Goal: Task Accomplishment & Management: Manage account settings

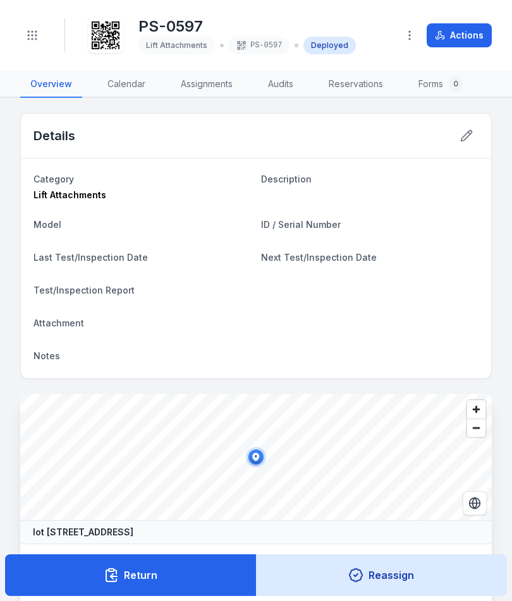
click at [37, 41] on icon "Toggle navigation" at bounding box center [32, 35] width 13 height 13
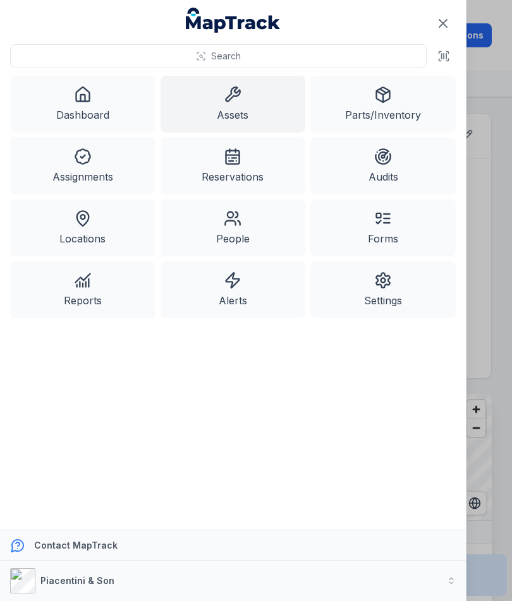
click at [237, 97] on icon at bounding box center [233, 94] width 14 height 14
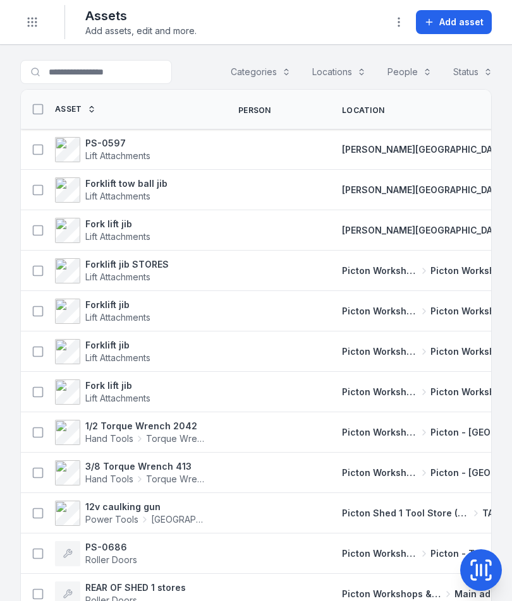
click at [457, 23] on span "Add asset" at bounding box center [461, 22] width 44 height 13
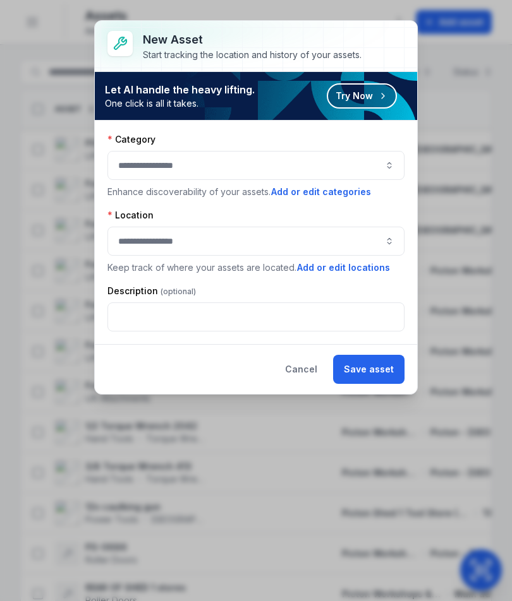
click at [381, 162] on button "button" at bounding box center [255, 165] width 297 height 29
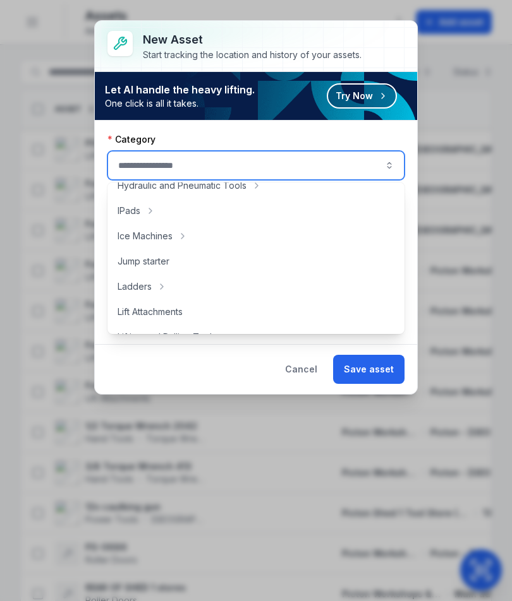
scroll to position [343, 0]
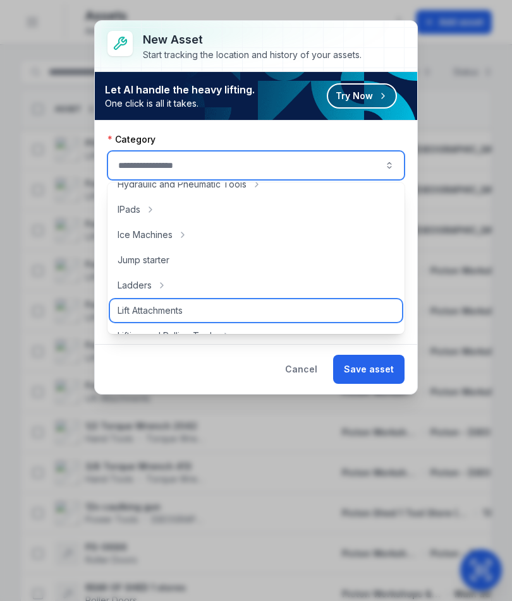
click at [204, 315] on div "Lift Attachments" at bounding box center [256, 310] width 292 height 23
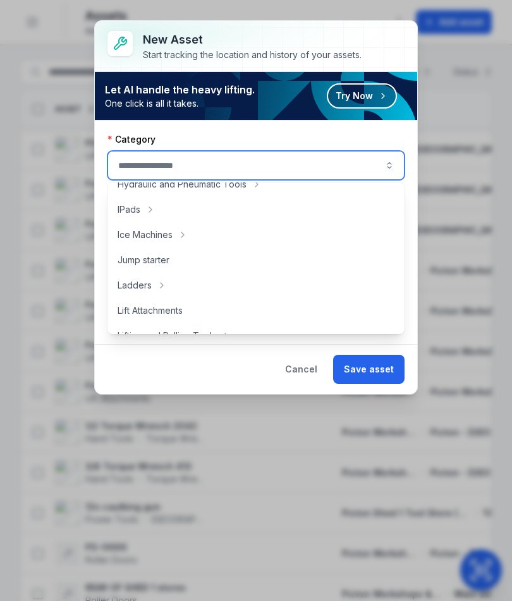
type input "**********"
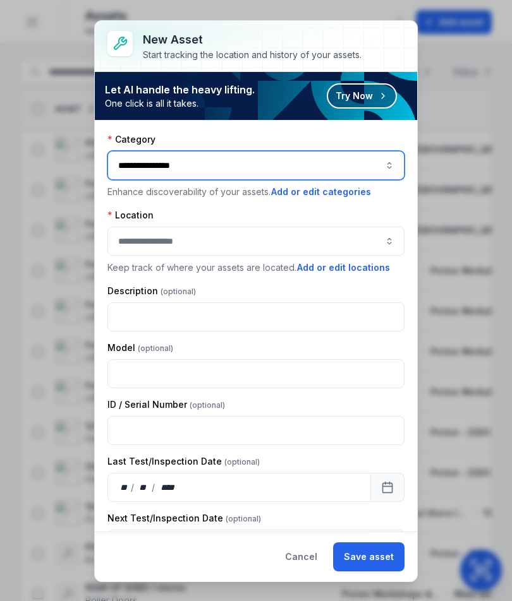
click at [305, 236] on button "button" at bounding box center [255, 241] width 297 height 29
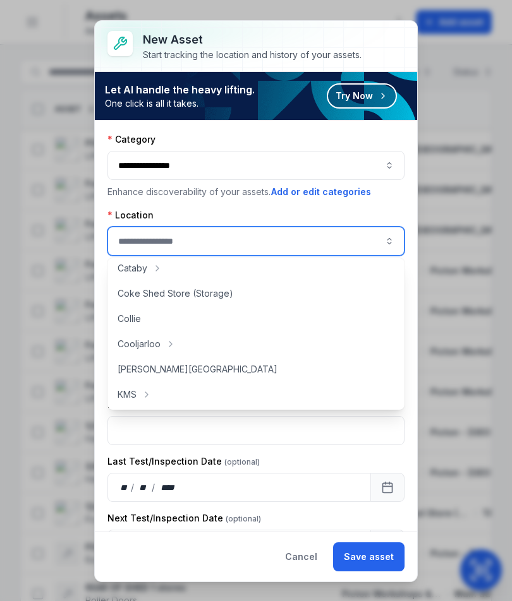
scroll to position [90, 0]
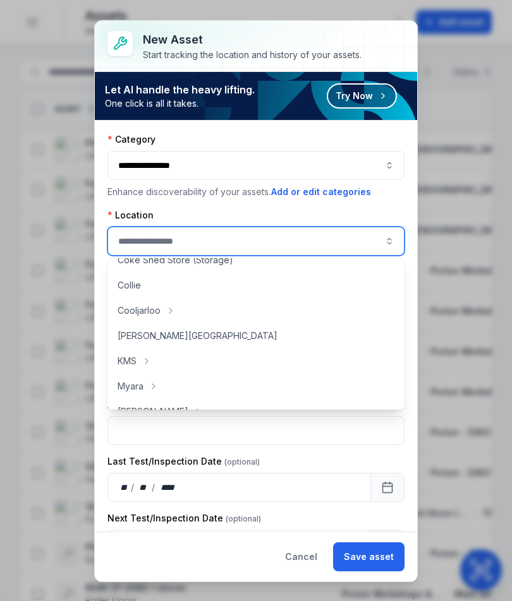
click at [308, 249] on button "button" at bounding box center [255, 241] width 297 height 29
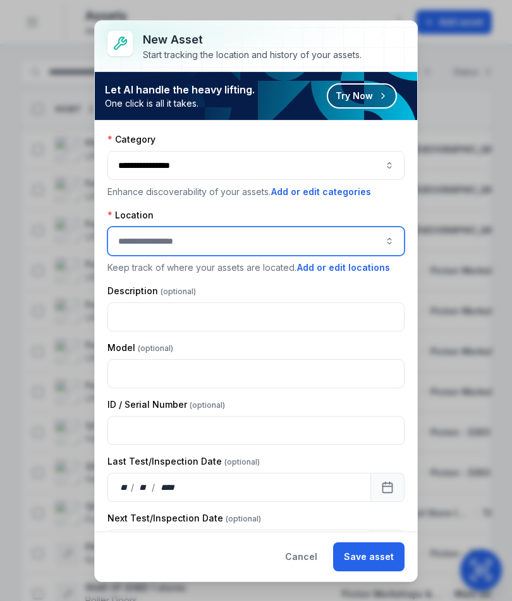
scroll to position [21, 0]
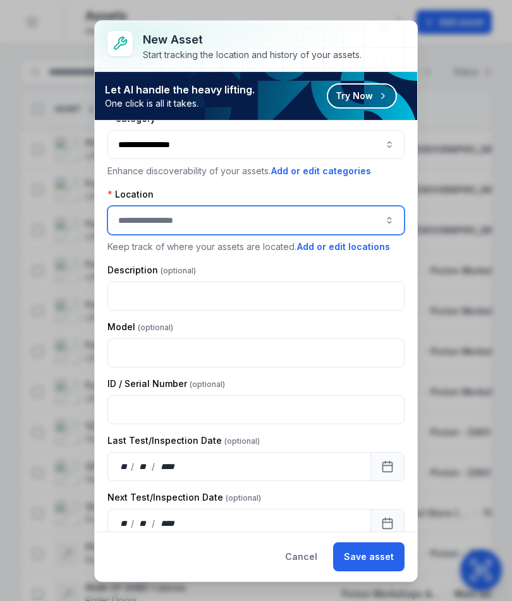
click at [268, 231] on button "button" at bounding box center [255, 220] width 297 height 29
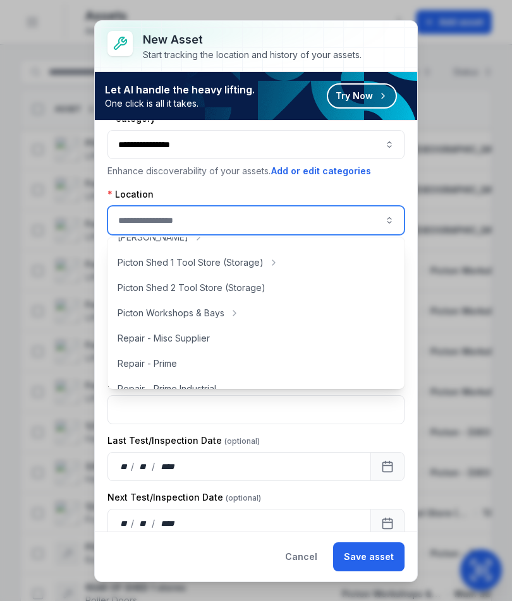
scroll to position [263, 0]
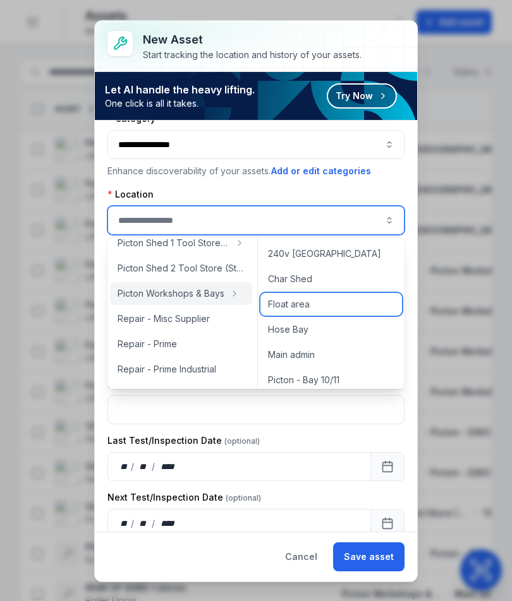
click at [341, 309] on div "Float area" at bounding box center [330, 304] width 141 height 23
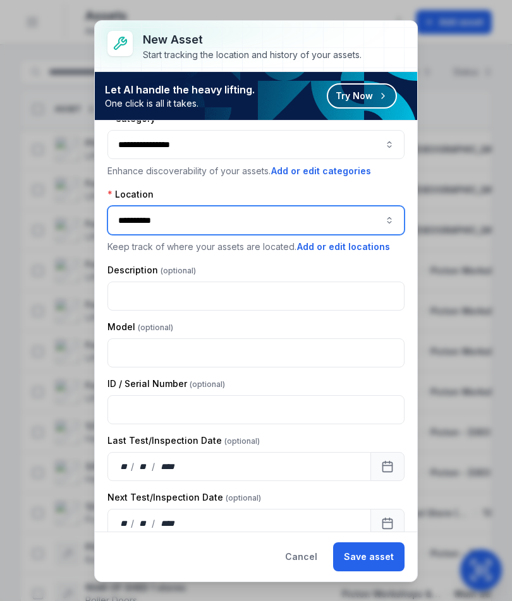
click at [268, 227] on button "**********" at bounding box center [255, 220] width 297 height 29
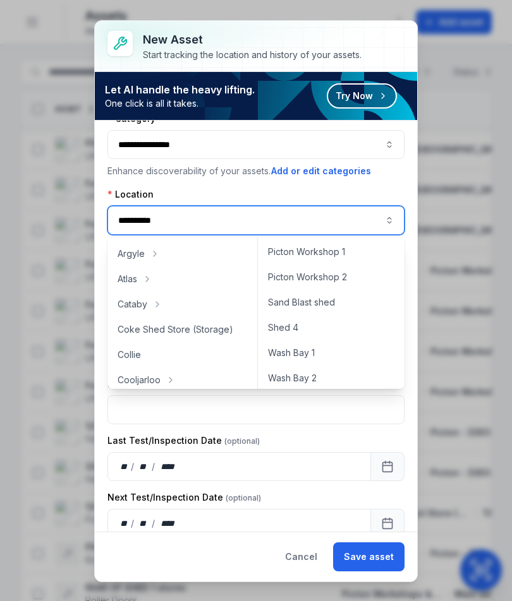
scroll to position [582, 0]
click at [349, 251] on div "Picton Workshop 1" at bounding box center [330, 252] width 141 height 23
type input "**********"
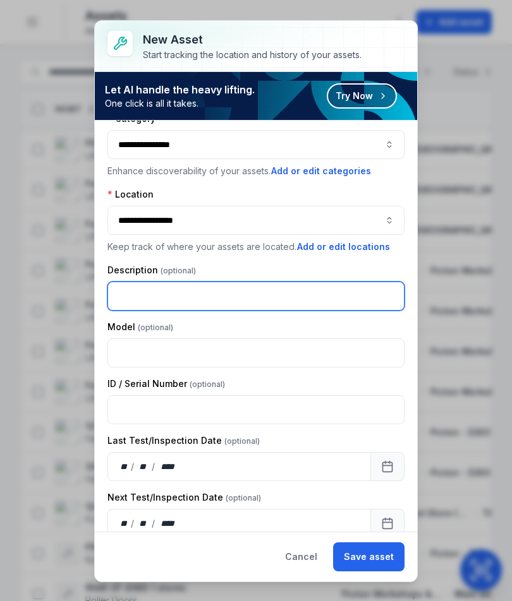
click at [267, 289] on input "text" at bounding box center [255, 296] width 297 height 29
type input "**********"
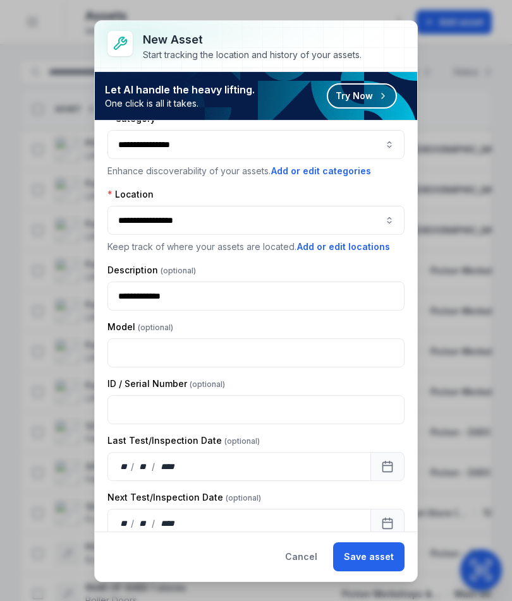
click at [368, 561] on button "Save asset" at bounding box center [368, 556] width 71 height 29
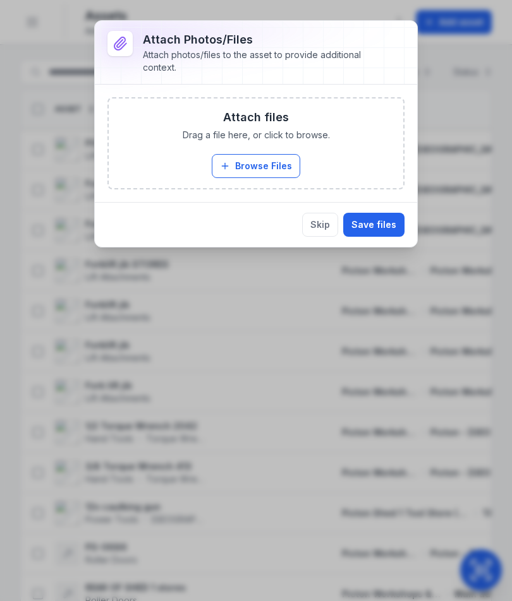
click at [270, 157] on button "Browse Files" at bounding box center [256, 166] width 88 height 24
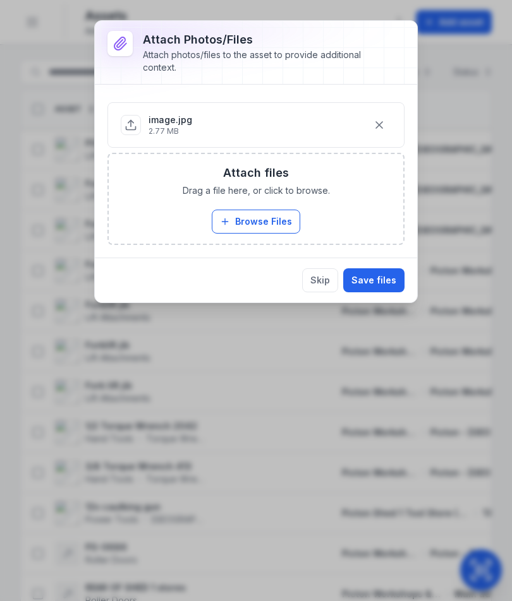
click at [378, 284] on button "Save files" at bounding box center [373, 280] width 61 height 24
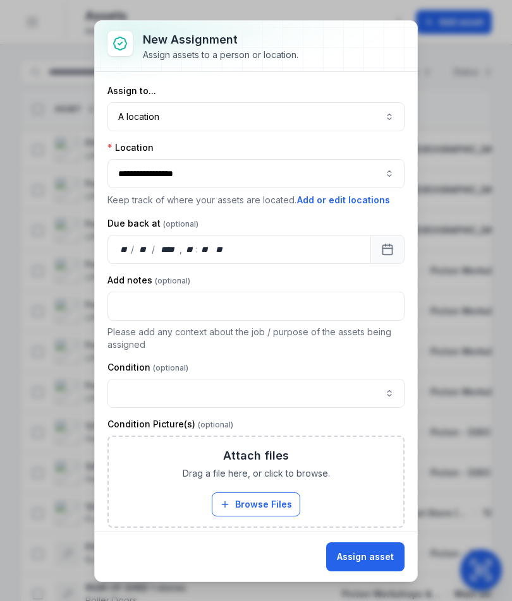
click at [385, 554] on button "Assign asset" at bounding box center [365, 556] width 78 height 29
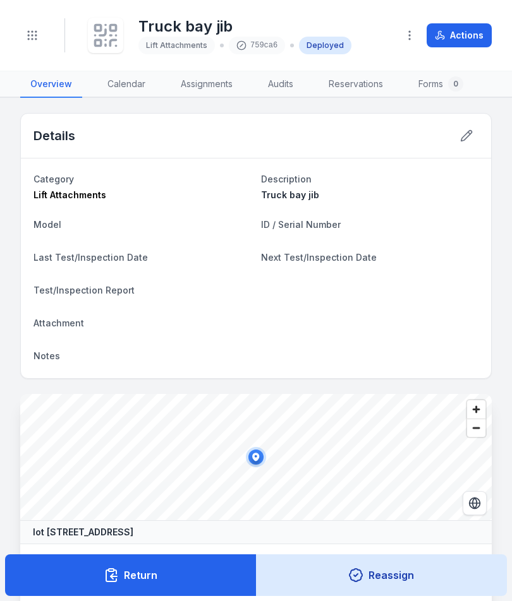
click at [111, 14] on div "Truck bay jib Lift Attachments 759ca6 Deployed Actions" at bounding box center [288, 35] width 406 height 61
click at [102, 35] on icon at bounding box center [103, 33] width 6 height 6
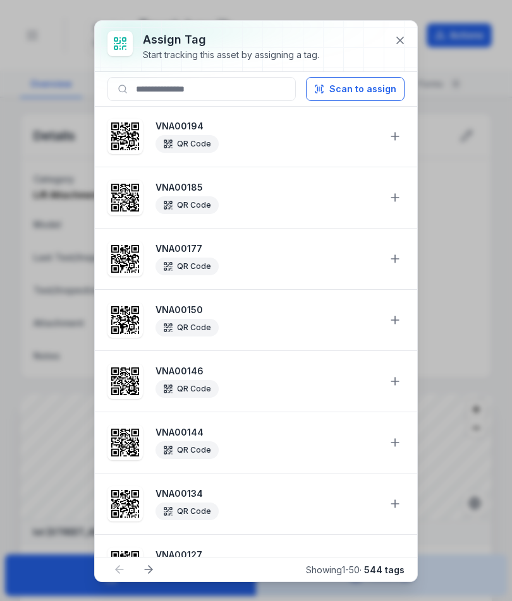
click at [364, 92] on button "Scan to assign" at bounding box center [355, 89] width 99 height 24
